Goal: Task Accomplishment & Management: Use online tool/utility

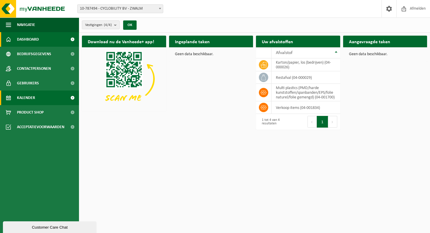
click at [65, 96] on link "Kalender" at bounding box center [39, 98] width 79 height 15
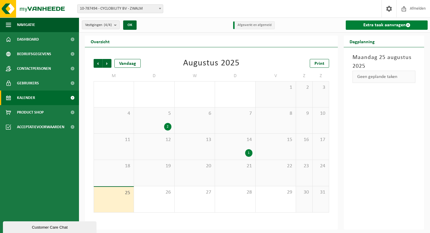
click at [385, 25] on link "Extra taak aanvragen" at bounding box center [387, 24] width 82 height 9
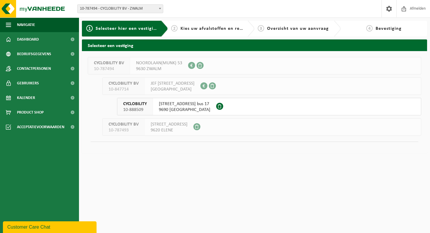
click at [186, 106] on span "OUDENAARDEBAAN 60 bus 17" at bounding box center [184, 104] width 51 height 6
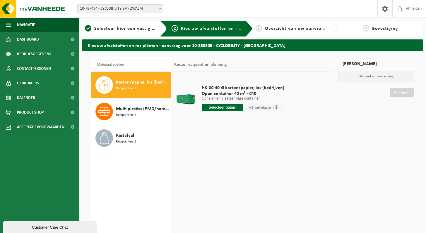
click at [129, 83] on span "Karton/papier, los (bedrijven)" at bounding box center [142, 82] width 53 height 7
click at [223, 109] on input "text" at bounding box center [222, 107] width 41 height 7
click at [231, 179] on div "27" at bounding box center [227, 178] width 10 height 9
type input "Van 2025-08-27"
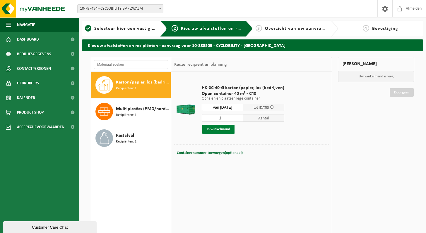
click at [217, 130] on button "In winkelmand" at bounding box center [218, 129] width 32 height 9
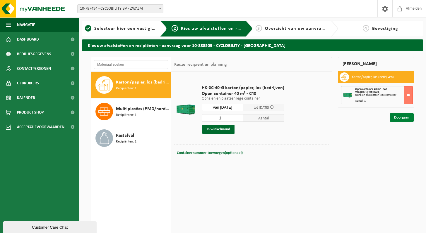
click at [400, 118] on link "Doorgaan" at bounding box center [401, 118] width 24 height 8
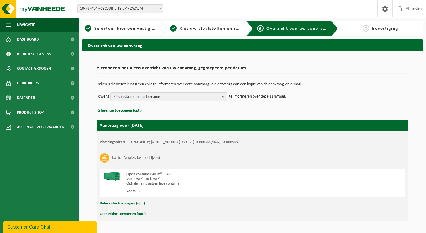
scroll to position [18, 0]
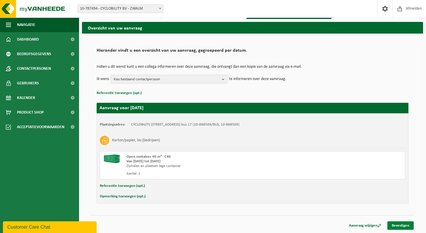
click at [399, 226] on link "Bevestigen" at bounding box center [400, 226] width 26 height 8
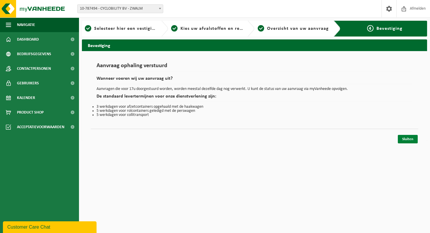
click at [408, 138] on link "Sluiten" at bounding box center [408, 139] width 20 height 8
